Goal: Information Seeking & Learning: Find specific page/section

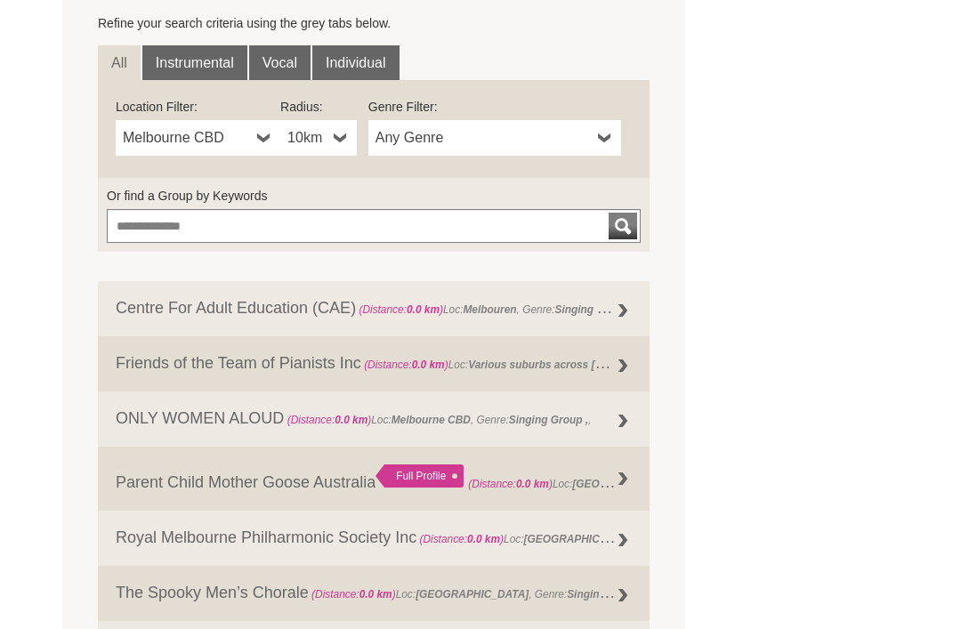
scroll to position [624, 0]
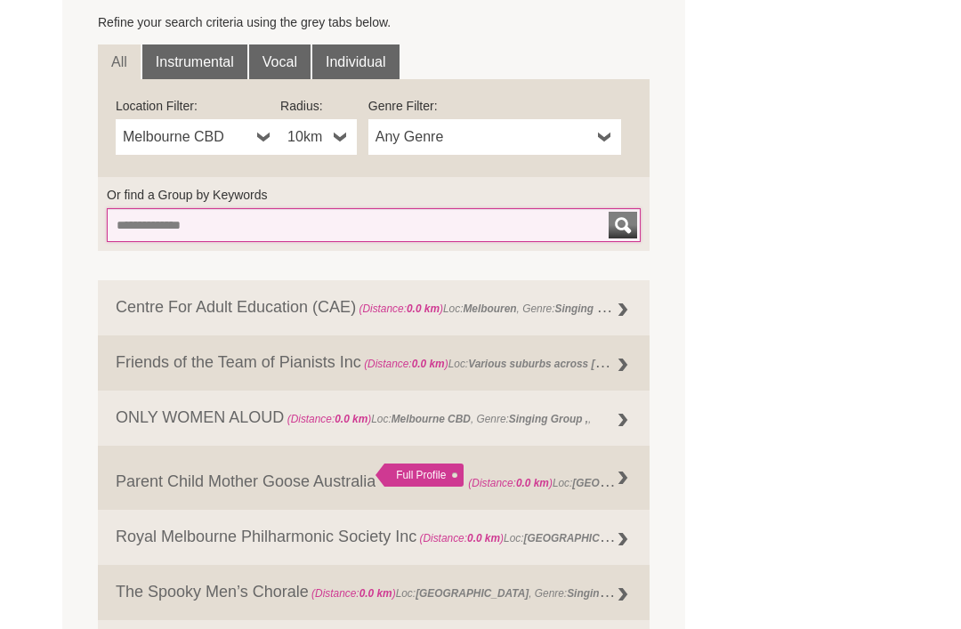
click at [511, 227] on input "Or find a Group by Keywords" at bounding box center [374, 225] width 534 height 34
type input "*"
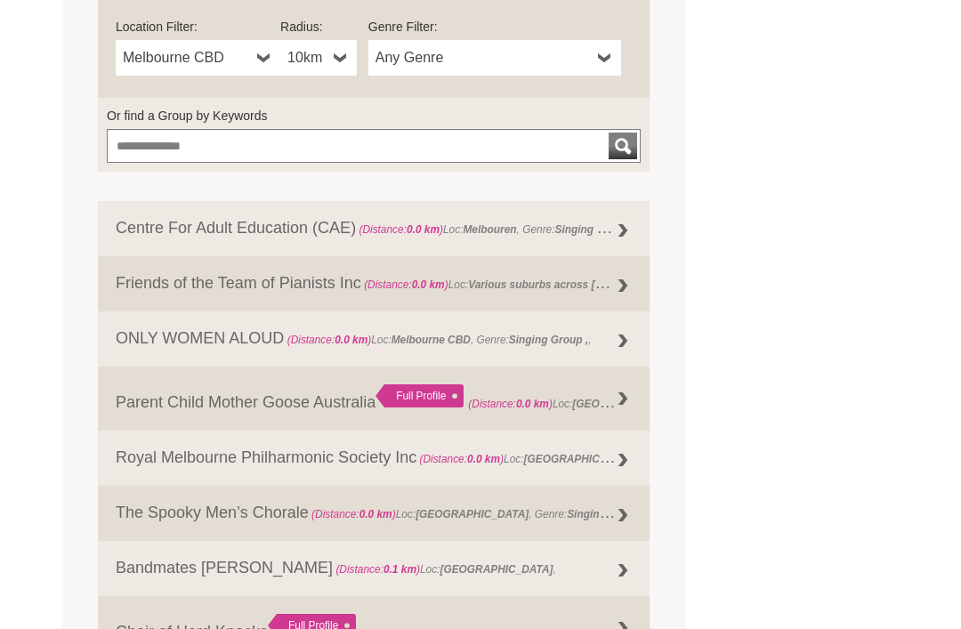
scroll to position [704, 0]
click at [527, 55] on span "Any Genre" at bounding box center [483, 57] width 215 height 21
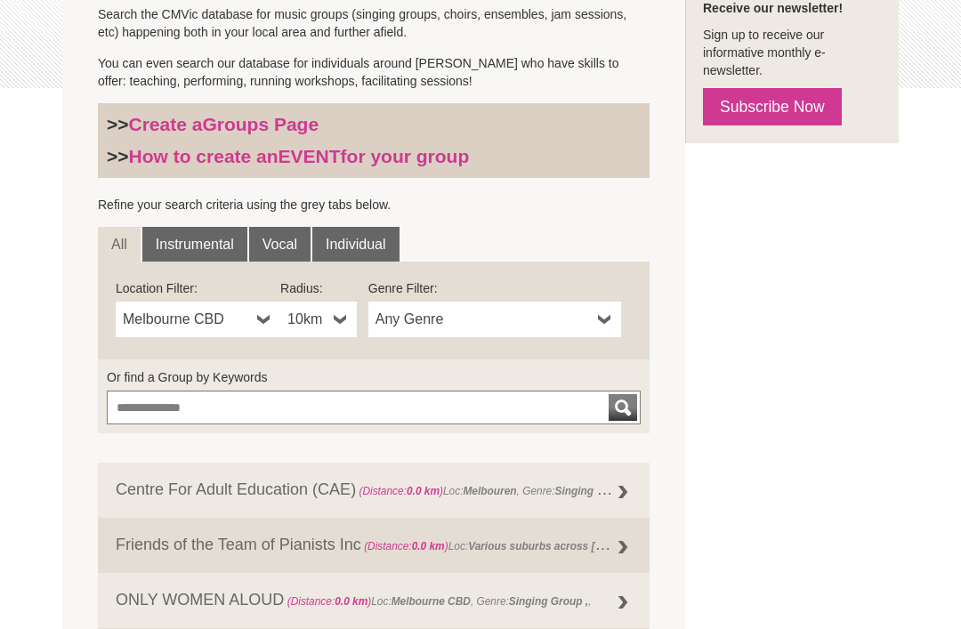
scroll to position [435, 0]
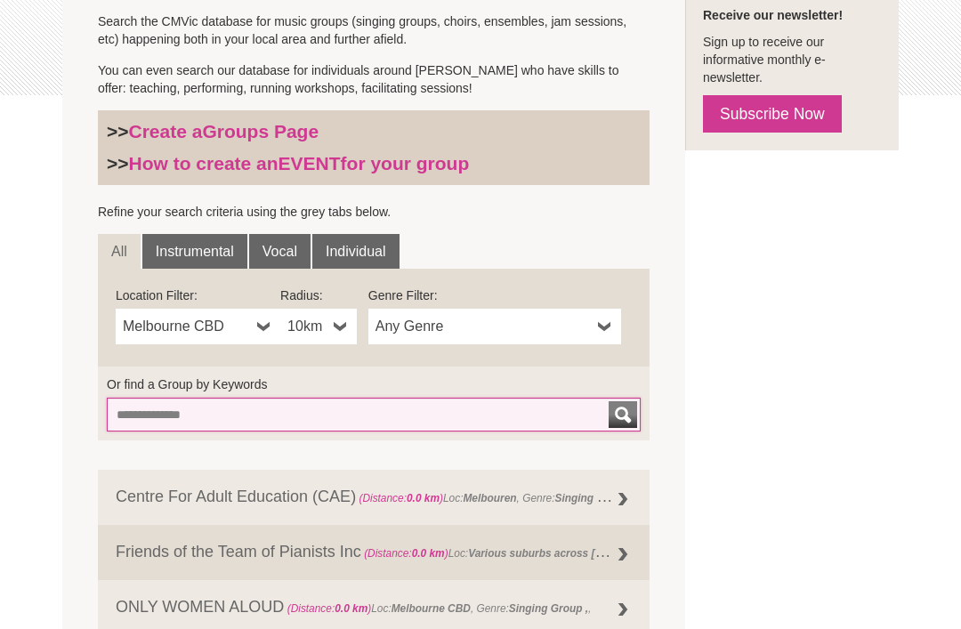
click at [423, 406] on input "Or find a Group by Keywords" at bounding box center [374, 415] width 534 height 34
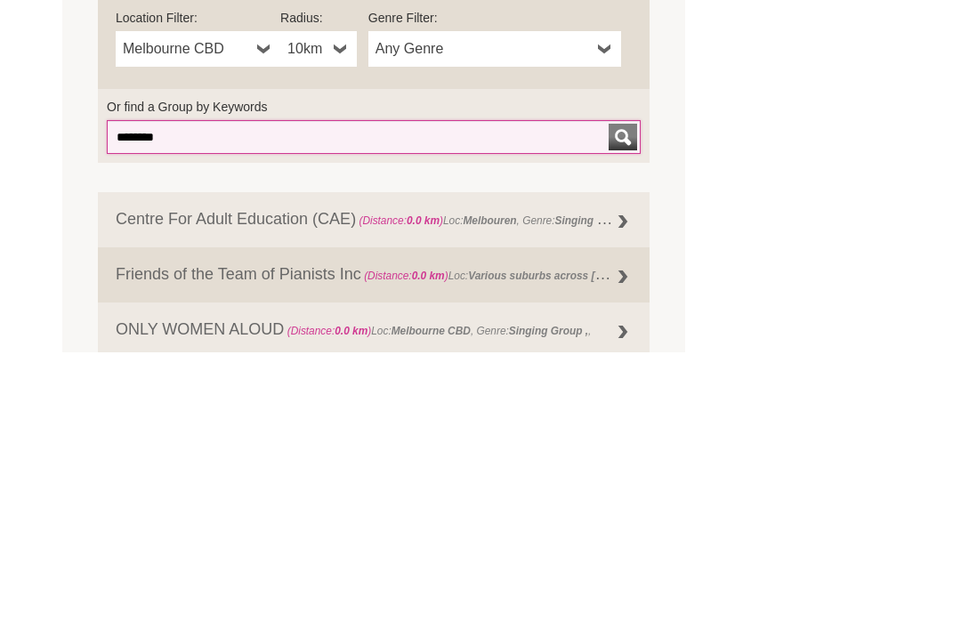
click at [623, 401] on button "submit" at bounding box center [623, 414] width 28 height 27
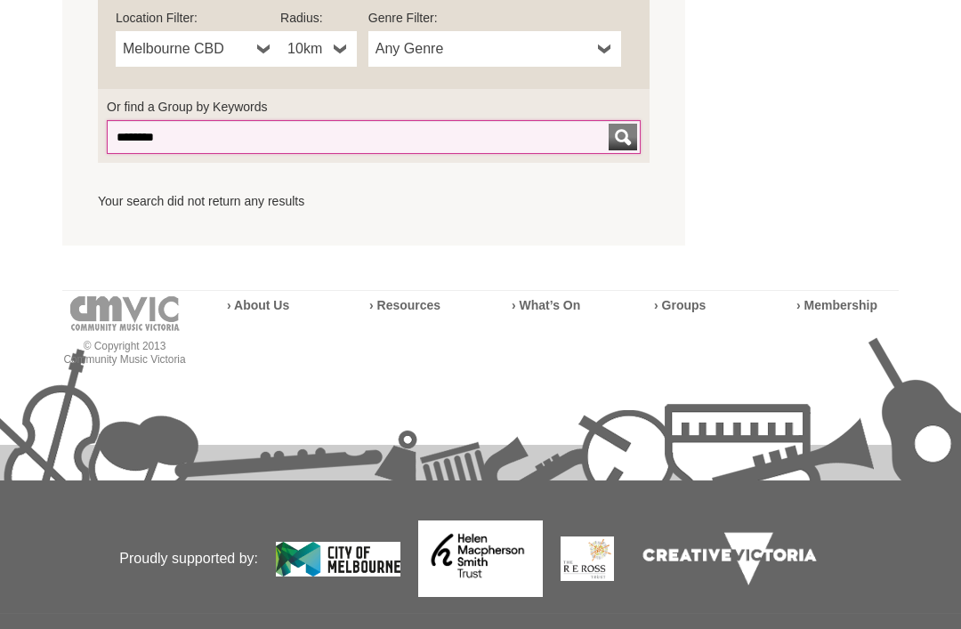
click at [510, 125] on input "********" at bounding box center [374, 137] width 534 height 34
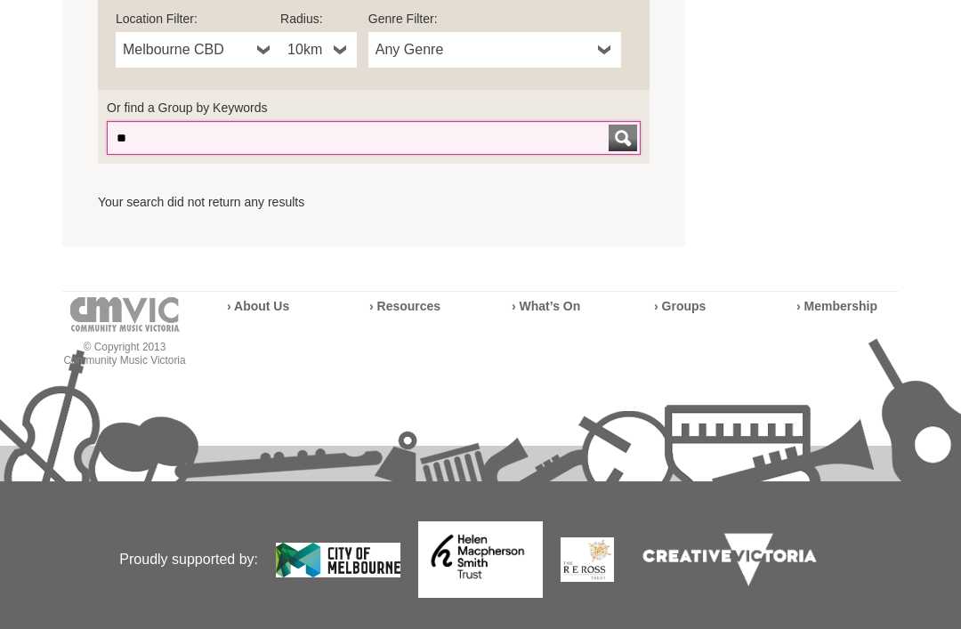
type input "*"
click at [623, 133] on button "submit" at bounding box center [623, 138] width 28 height 27
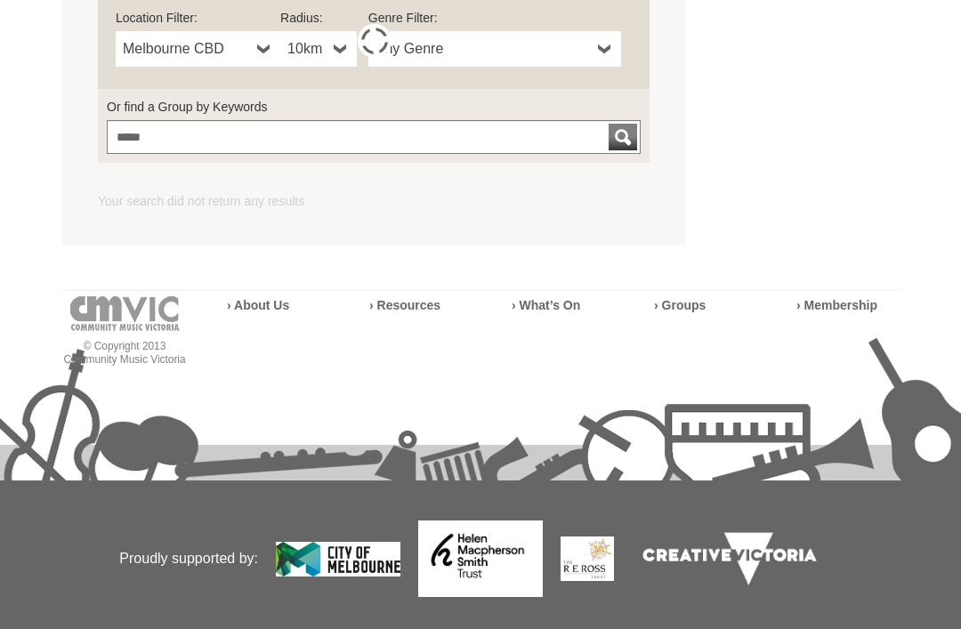
scroll to position [713, 0]
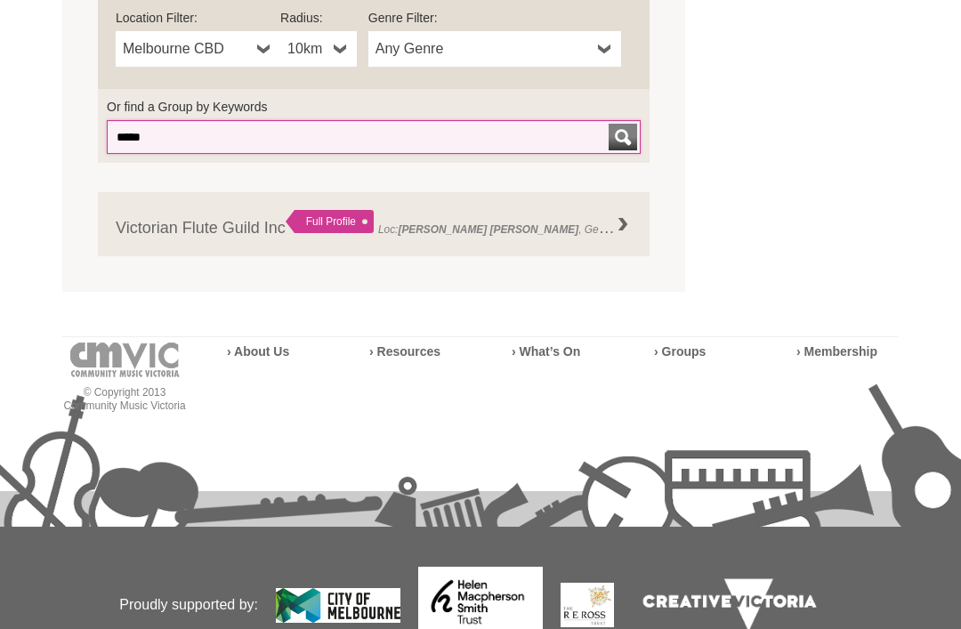
click at [504, 127] on input "*****" at bounding box center [374, 137] width 534 height 34
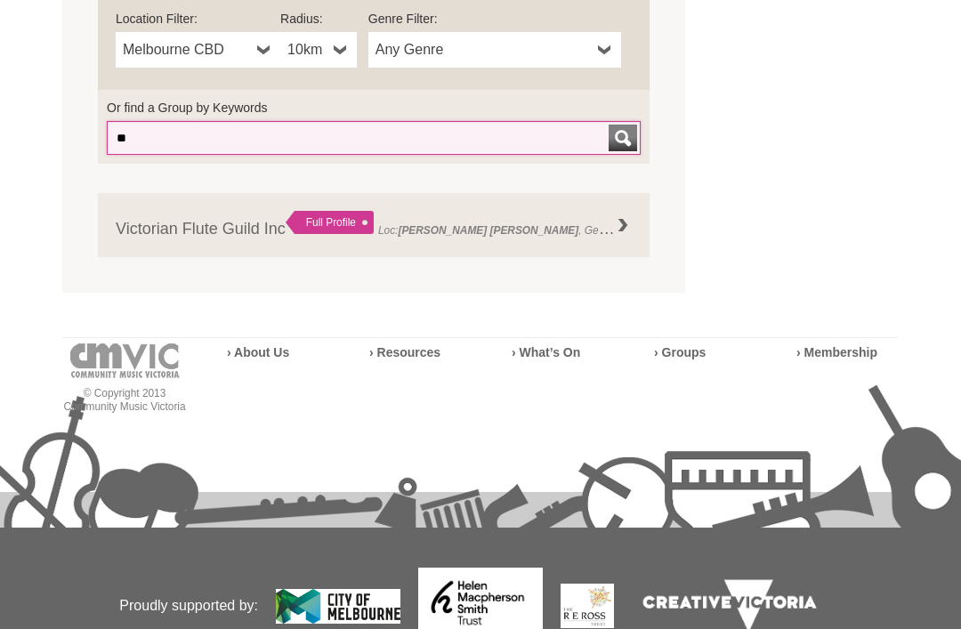
type input "*"
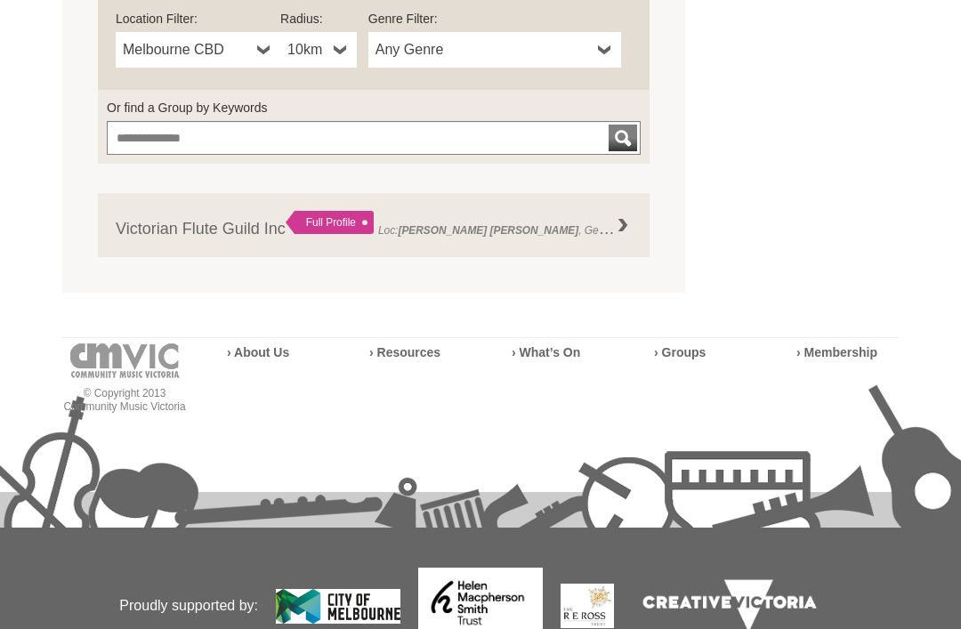
click at [538, 51] on span "Any Genre" at bounding box center [483, 49] width 215 height 21
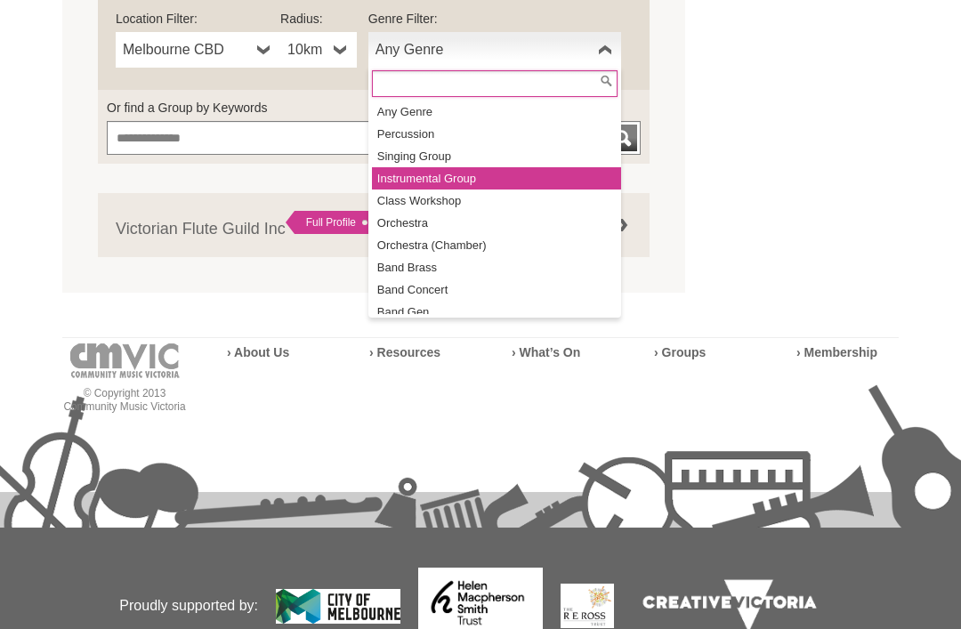
click at [473, 178] on li "Instrumental Group" at bounding box center [496, 178] width 249 height 22
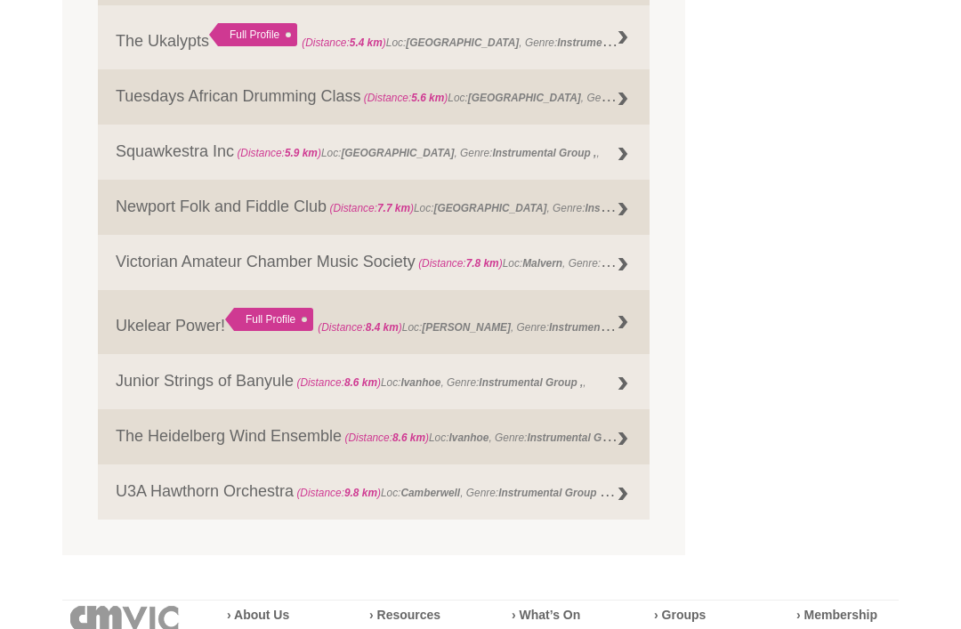
scroll to position [1369, 0]
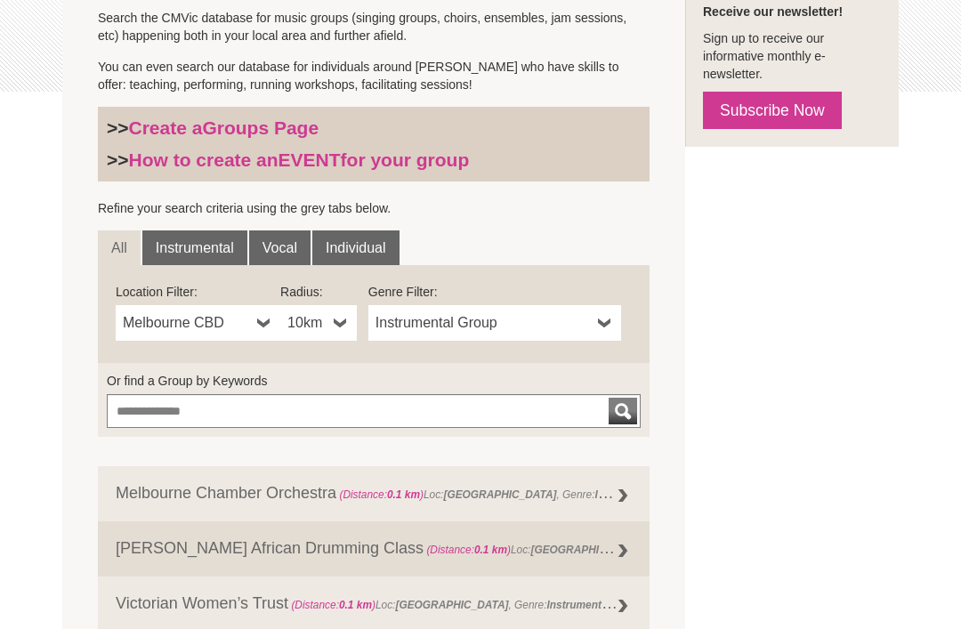
click at [589, 321] on span "Instrumental Group" at bounding box center [483, 322] width 215 height 21
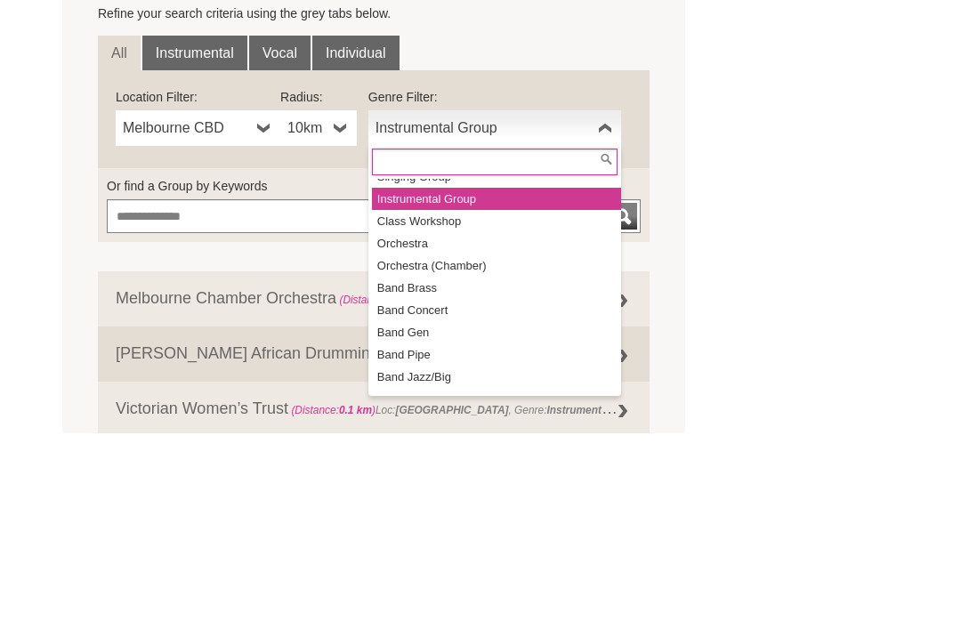
scroll to position [77, 0]
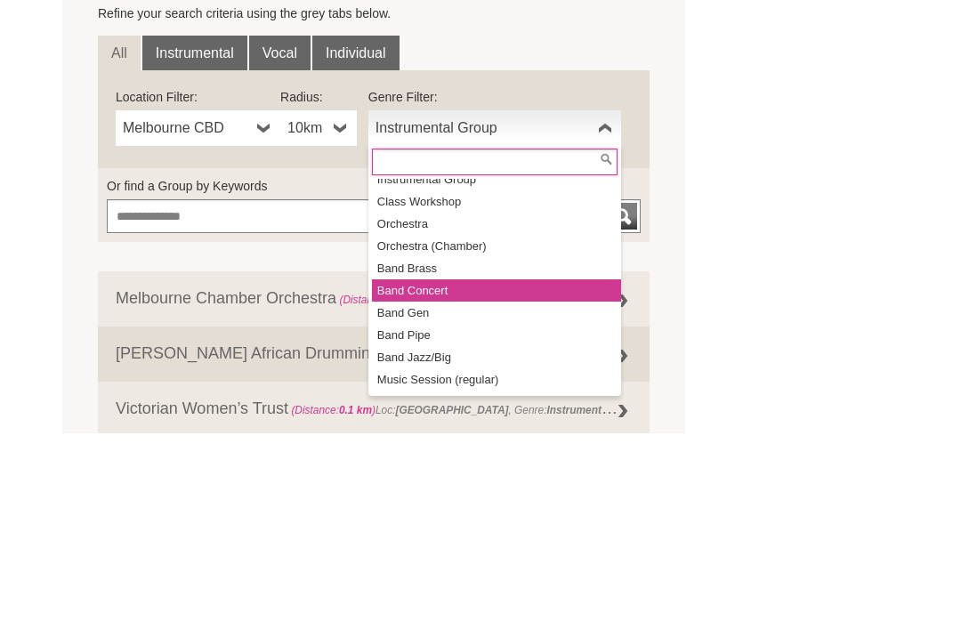
click at [476, 475] on li "Band Concert" at bounding box center [496, 486] width 249 height 22
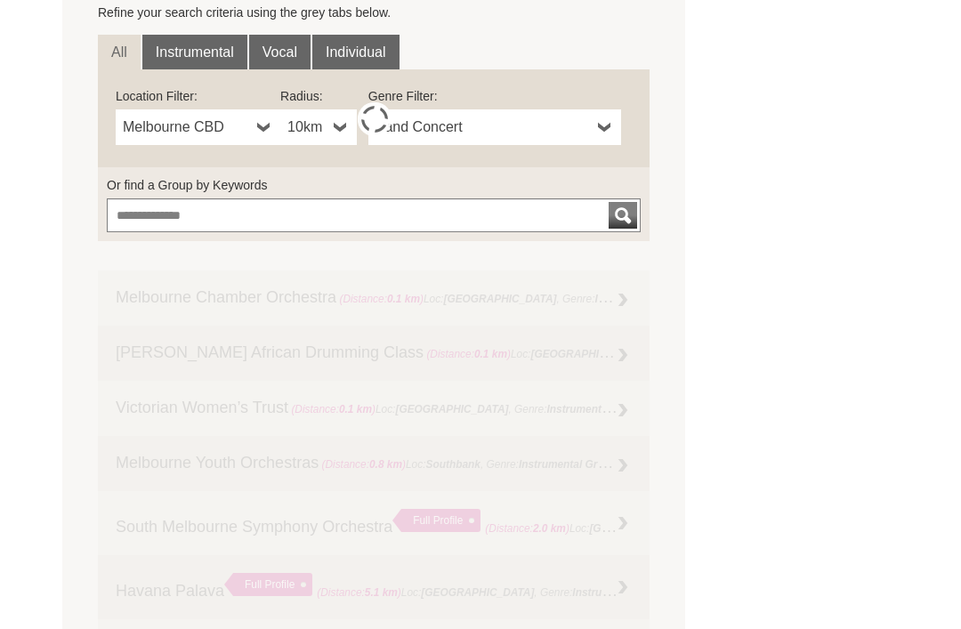
scroll to position [635, 0]
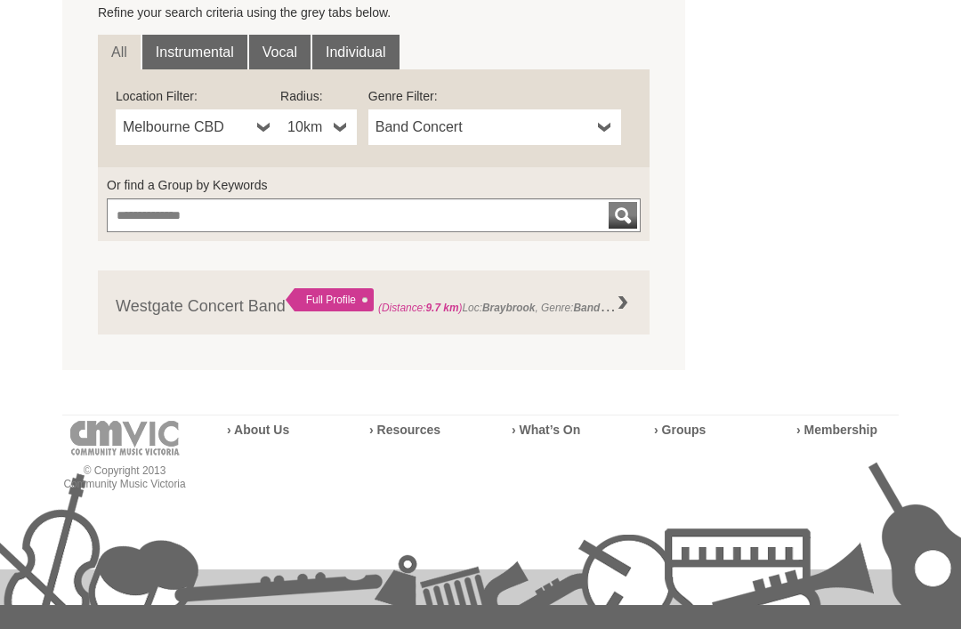
click at [587, 123] on span "Band Concert" at bounding box center [483, 127] width 215 height 21
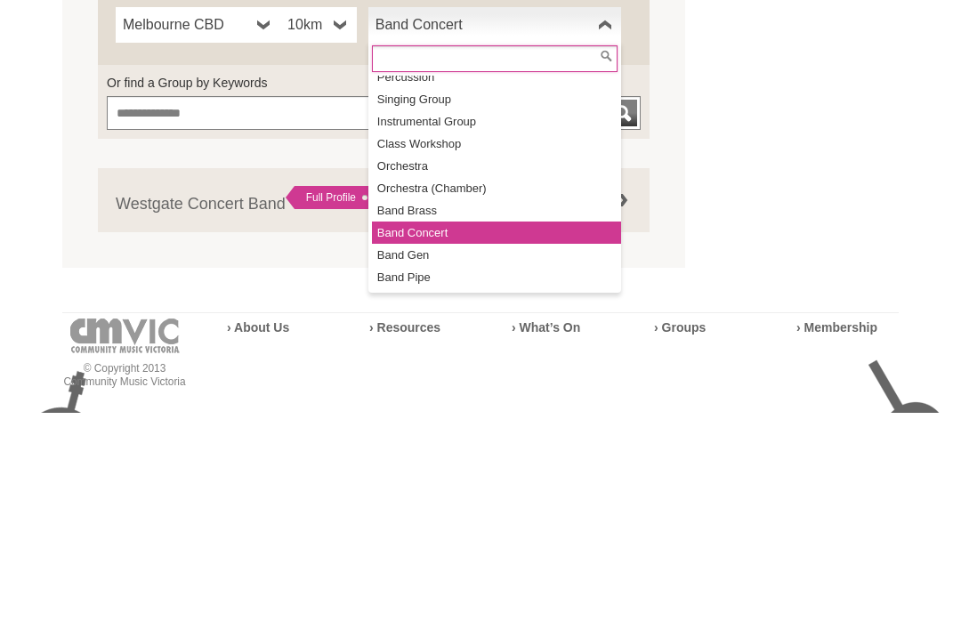
scroll to position [31, 0]
click at [506, 373] on li "Orchestra" at bounding box center [496, 384] width 249 height 22
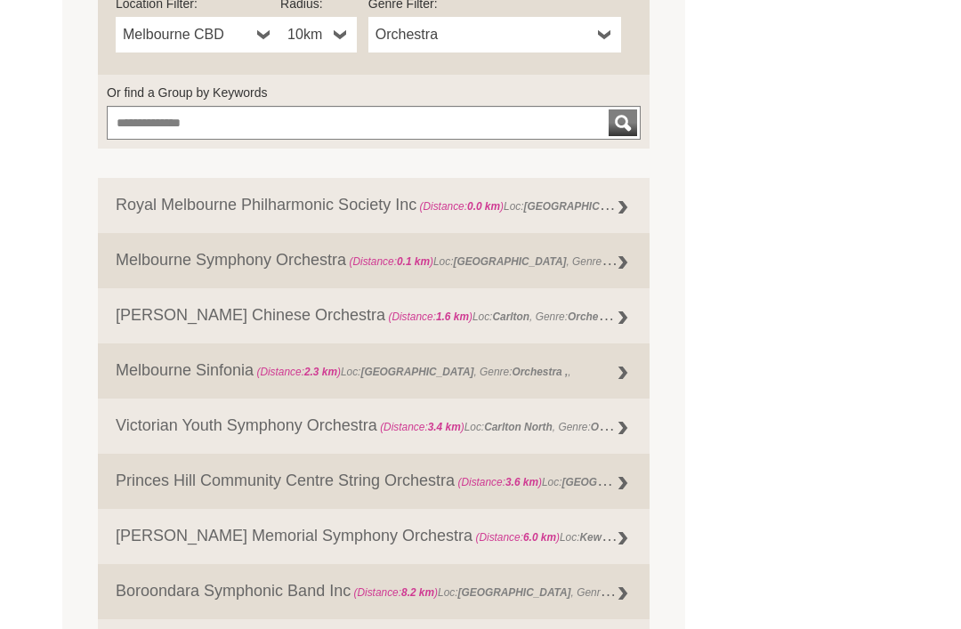
scroll to position [727, 0]
click at [596, 374] on link "Melbourne Sinfonia (Distance: 2.3 km ) Loc: Parkville , Genre: Orchestra ," at bounding box center [374, 371] width 552 height 55
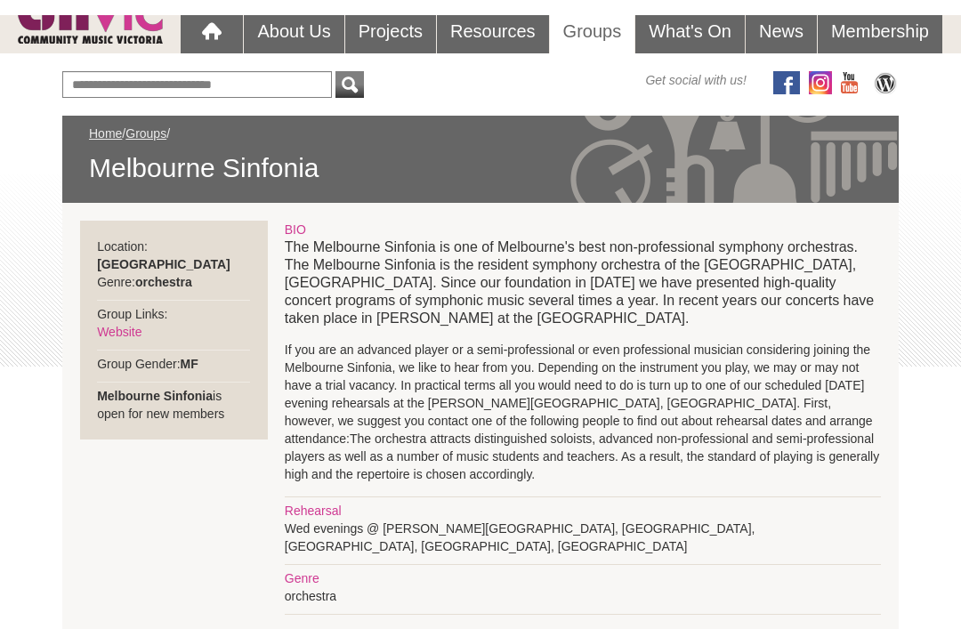
scroll to position [162, 0]
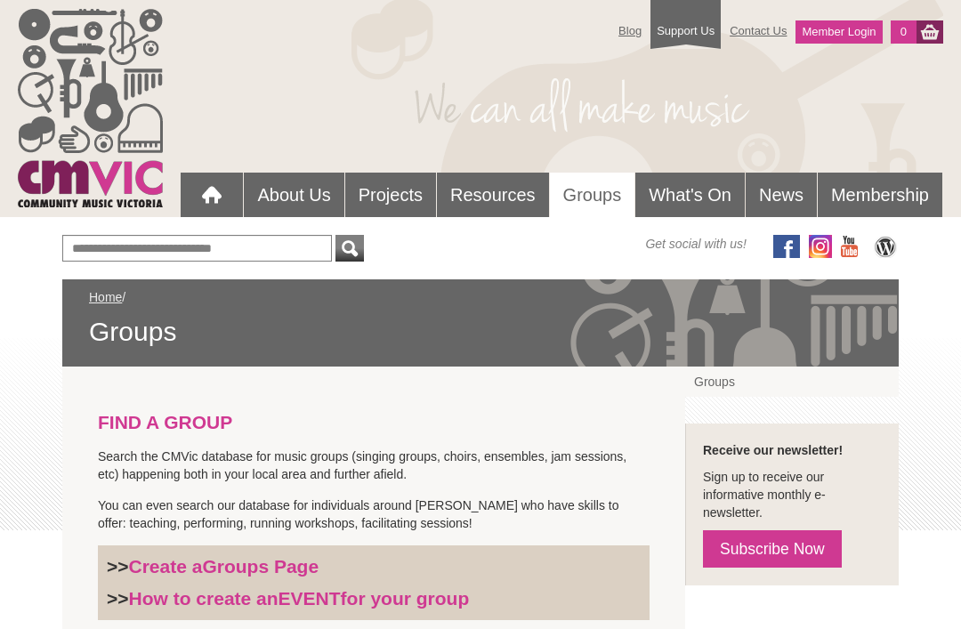
scroll to position [784, 0]
